Goal: Task Accomplishment & Management: Manage account settings

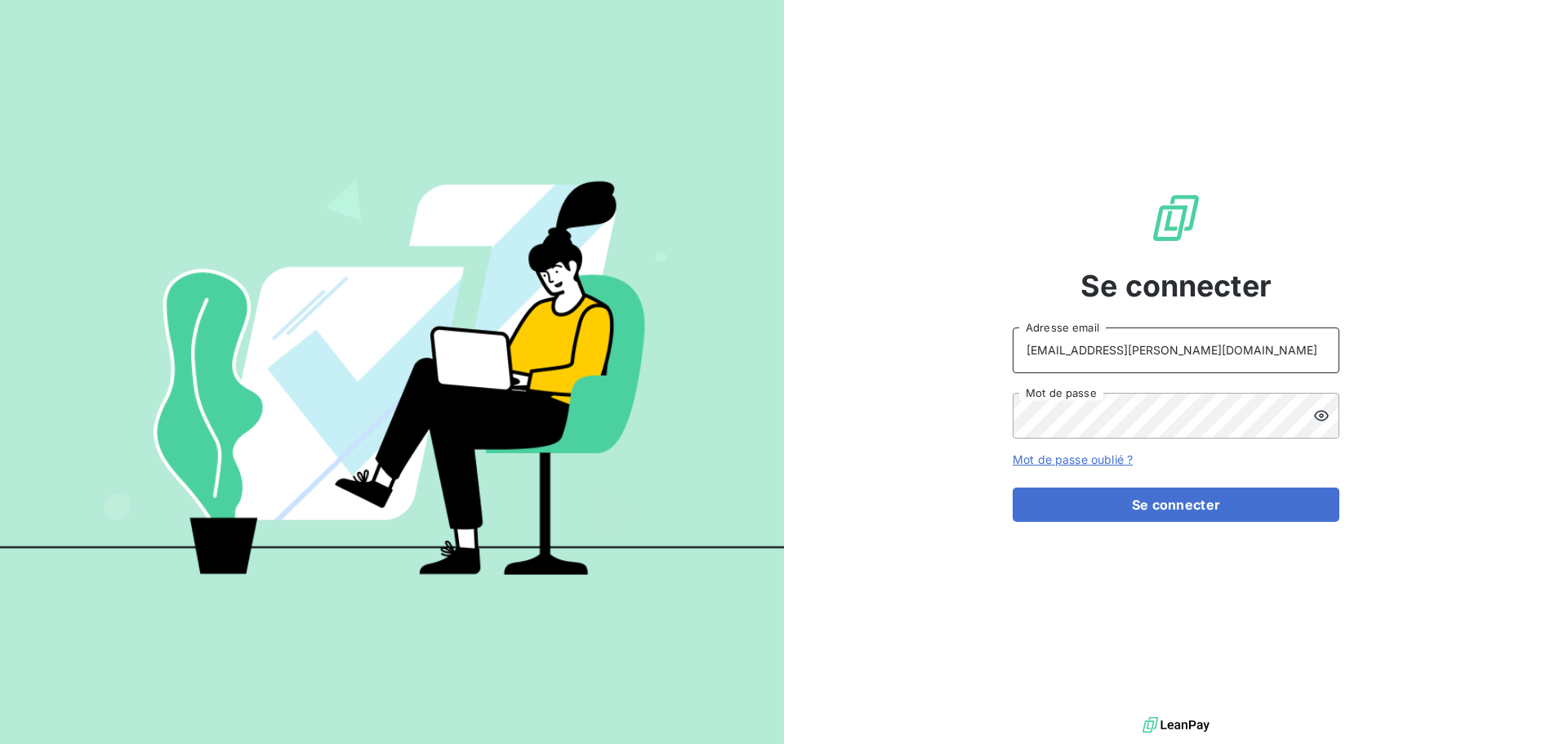
click at [1177, 342] on input "recouvrement@serpe.fr" at bounding box center [1175, 350] width 326 height 46
type input "peigne@serpe.fr"
click at [1157, 509] on button "Se connecter" at bounding box center [1175, 504] width 326 height 35
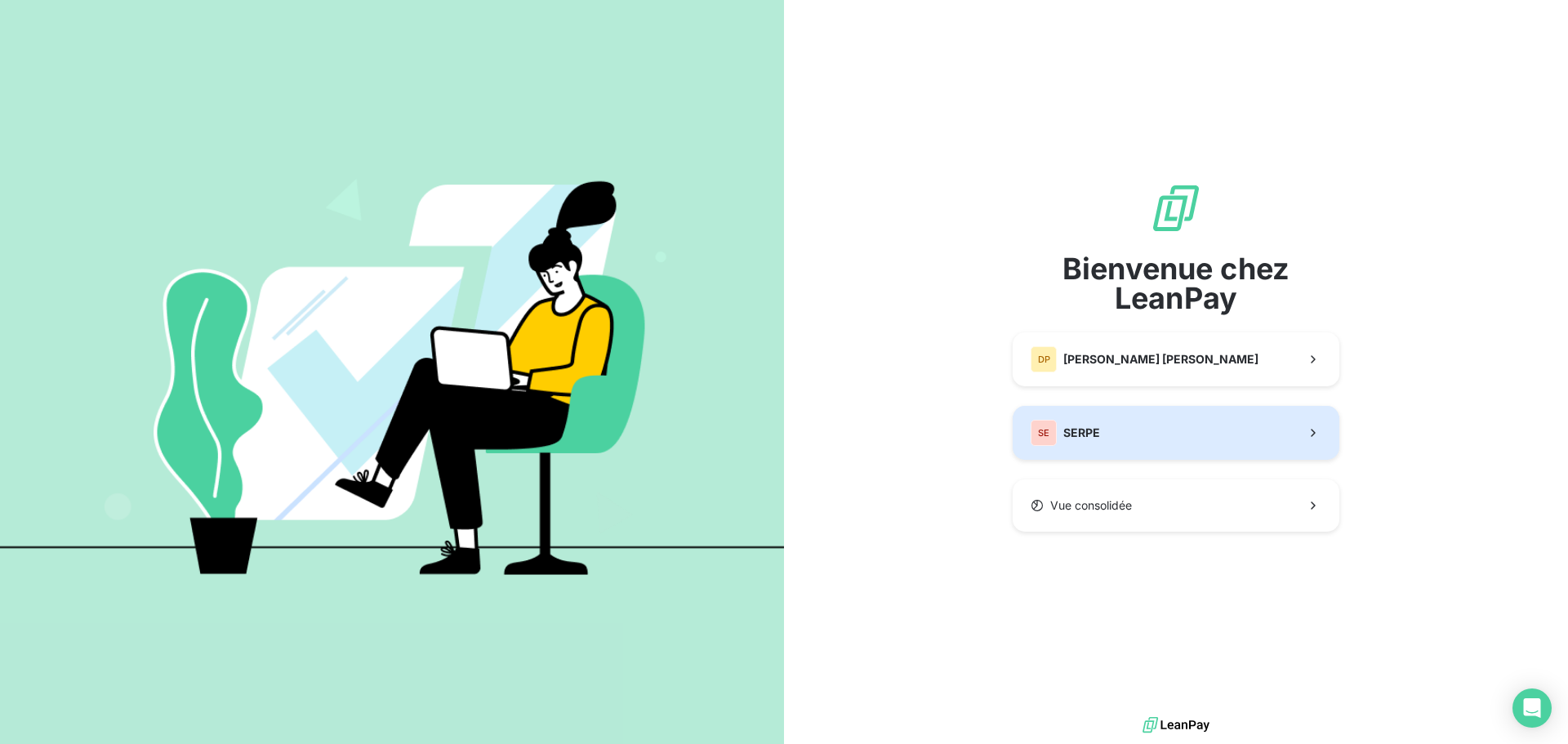
click at [1163, 449] on button "SE SERPE" at bounding box center [1175, 433] width 326 height 54
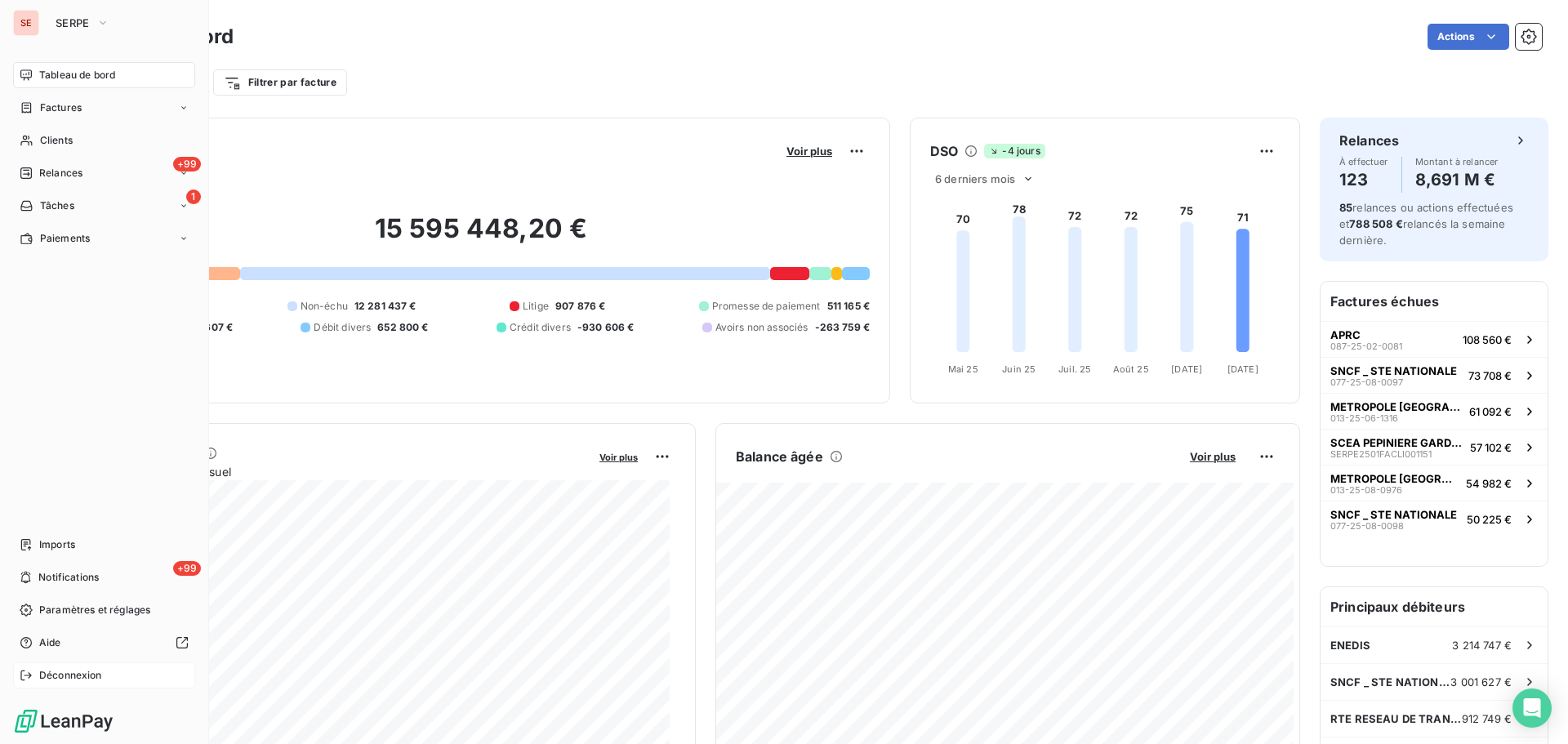
click at [79, 669] on span "Déconnexion" at bounding box center [70, 675] width 63 height 14
